Goal: Transaction & Acquisition: Purchase product/service

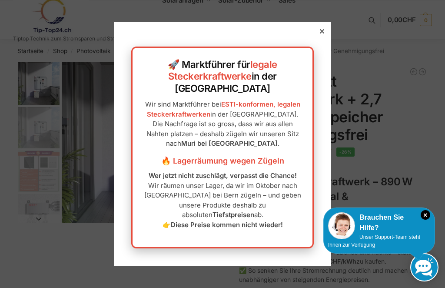
click at [323, 35] on div at bounding box center [322, 31] width 8 height 8
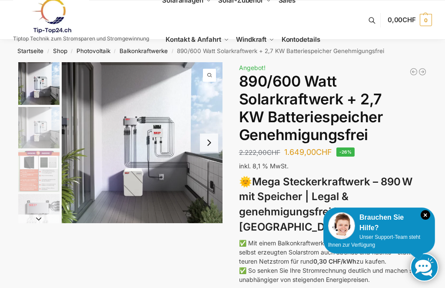
click at [429, 218] on div "Brauchen Sie Hilfe?" at bounding box center [379, 222] width 102 height 21
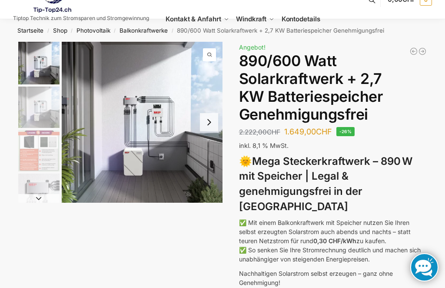
scroll to position [7, 0]
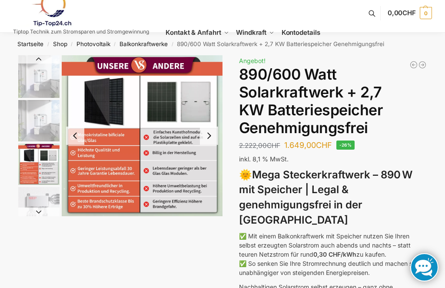
click at [33, 161] on img "3 / 12" at bounding box center [38, 163] width 41 height 41
click at [40, 192] on img "4 / 12" at bounding box center [38, 207] width 41 height 41
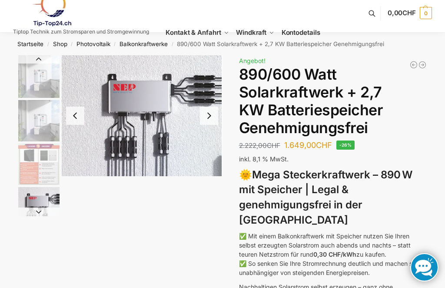
click at [34, 167] on img "3 / 12" at bounding box center [38, 163] width 41 height 41
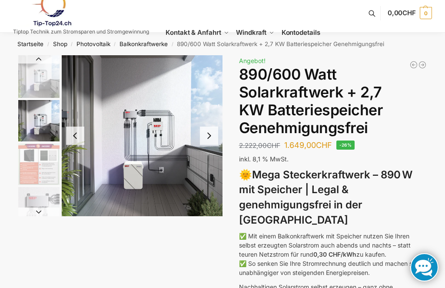
click at [35, 108] on img "2 / 12" at bounding box center [38, 120] width 41 height 41
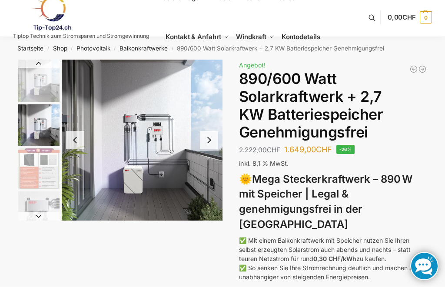
scroll to position [0, 0]
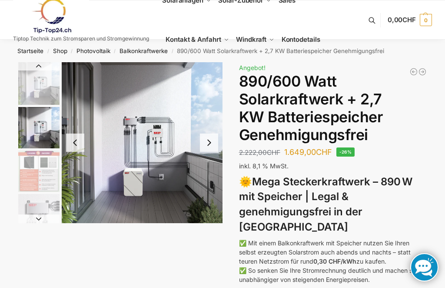
click at [35, 73] on img "1 / 12" at bounding box center [38, 83] width 41 height 43
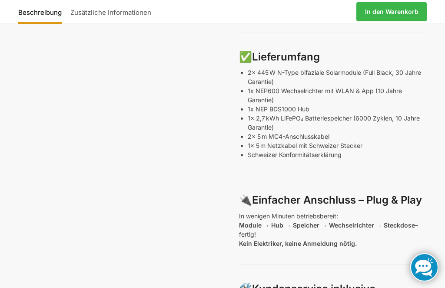
scroll to position [505, 0]
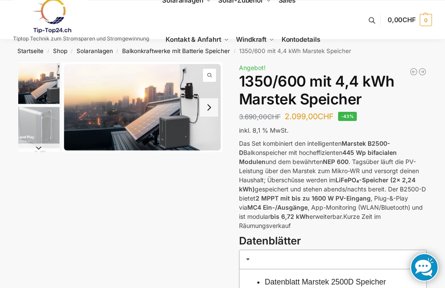
scroll to position [2, 0]
